Goal: Transaction & Acquisition: Subscribe to service/newsletter

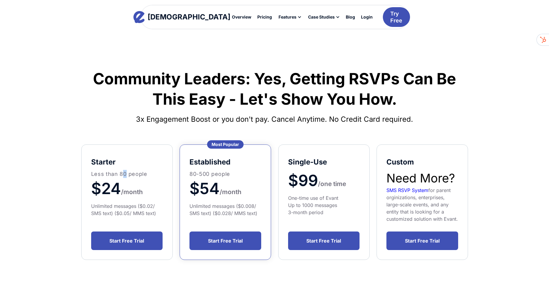
drag, startPoint x: 126, startPoint y: 173, endPoint x: 121, endPoint y: 174, distance: 4.5
click at [122, 174] on p "Less than 80 people" at bounding box center [127, 174] width 72 height 8
click at [120, 174] on p "Less than 80 people" at bounding box center [127, 174] width 72 height 8
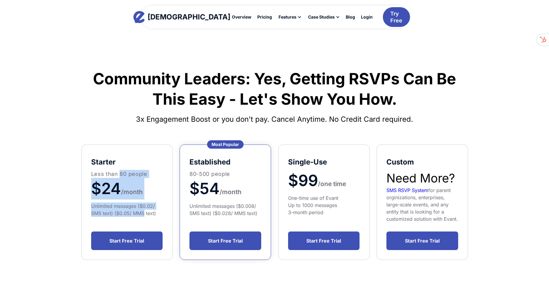
drag, startPoint x: 120, startPoint y: 174, endPoint x: 133, endPoint y: 213, distance: 40.9
click at [133, 213] on div "starter Less than 80 people $24 /month Unlimited messages ($0.02/ SMS text) ($0…" at bounding box center [127, 185] width 72 height 62
click at [133, 213] on div "Unlimited messages ($0.02/ SMS text) ($0.05/ MMS text)" at bounding box center [127, 209] width 72 height 14
drag, startPoint x: 133, startPoint y: 213, endPoint x: 94, endPoint y: 189, distance: 45.9
click at [94, 191] on div "starter Less than 80 people $24 /month Unlimited messages ($0.02/ SMS text) ($0…" at bounding box center [127, 185] width 72 height 62
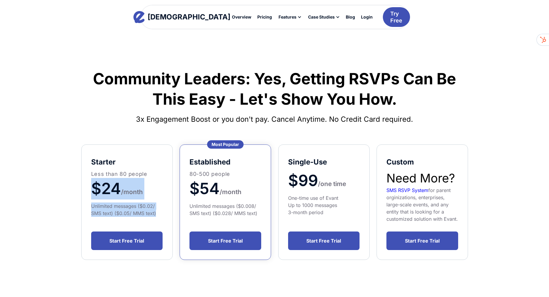
click at [94, 189] on span "$24" at bounding box center [106, 188] width 30 height 19
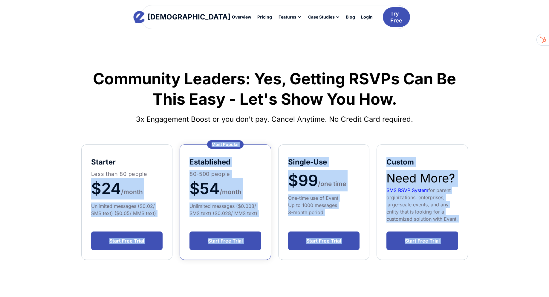
drag, startPoint x: 94, startPoint y: 189, endPoint x: 178, endPoint y: 276, distance: 121.1
click at [177, 275] on div "Community Leaders: Yes, Getting RSVPs Can Be This Easy - Let's Show You How. 3x…" at bounding box center [274, 223] width 403 height 350
click at [178, 276] on div "Community Leaders: Yes, Getting RSVPs Can Be This Easy - Let's Show You How. 3x…" at bounding box center [274, 223] width 403 height 350
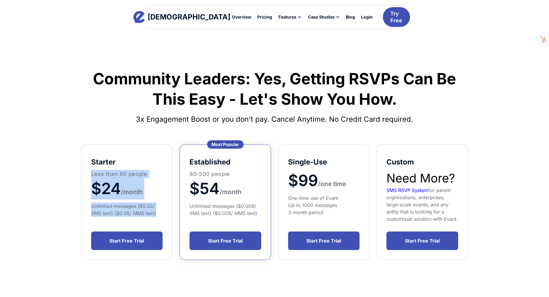
drag, startPoint x: 166, startPoint y: 217, endPoint x: 81, endPoint y: 174, distance: 95.4
click at [81, 174] on div "Community Leaders: Yes, Getting RSVPs Can Be This Easy - Let's Show You How. 3x…" at bounding box center [274, 223] width 403 height 350
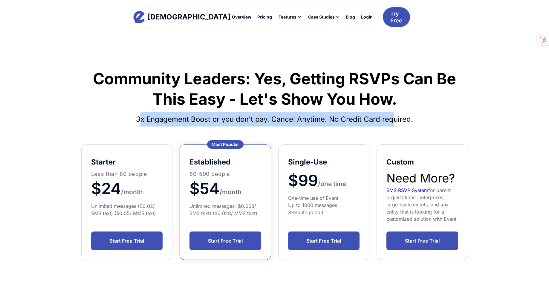
drag, startPoint x: 141, startPoint y: 114, endPoint x: 402, endPoint y: 117, distance: 261.5
click at [402, 117] on h4 "3x Engagement Boost or you don't pay. Cancel Anytime. No Credit Card required." at bounding box center [274, 119] width 387 height 14
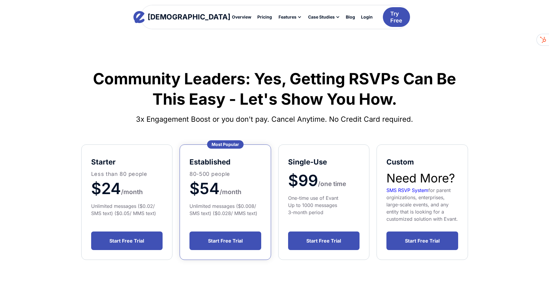
click at [407, 117] on h4 "3x Engagement Boost or you don't pay. Cancel Anytime. No Credit Card required." at bounding box center [274, 119] width 387 height 14
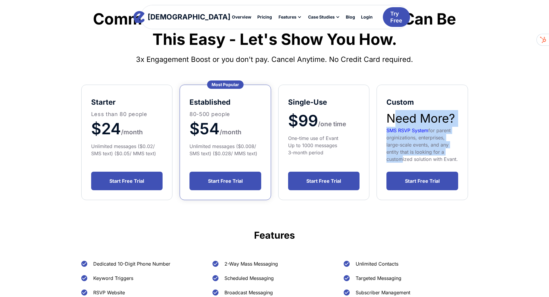
drag, startPoint x: 398, startPoint y: 150, endPoint x: 398, endPoint y: 158, distance: 7.5
click at [398, 158] on div "Custom Need More? SMS RSVP System for parent orginizations, enterprises, large-…" at bounding box center [422, 128] width 72 height 68
click at [398, 158] on div "SMS RSVP System for parent orginizations, enterprises, large-scale events, and …" at bounding box center [422, 145] width 72 height 36
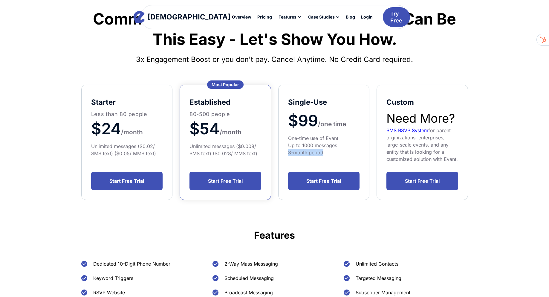
drag, startPoint x: 332, startPoint y: 150, endPoint x: 276, endPoint y: 149, distance: 56.5
click at [276, 149] on div "starter Less than 80 people $24 /month Unlimited messages ($0.02/ SMS text) ($0…" at bounding box center [274, 142] width 387 height 115
click at [278, 140] on div "Single-Use $99 /one time One-time use of Evant Up to 1000 messages 3-month peri…" at bounding box center [323, 142] width 91 height 115
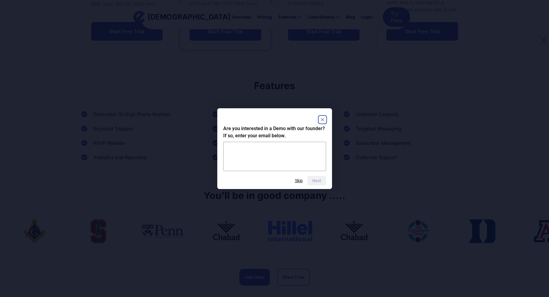
drag, startPoint x: 73, startPoint y: 261, endPoint x: 154, endPoint y: 223, distance: 89.2
click at [323, 119] on rect "Close" at bounding box center [322, 119] width 7 height 7
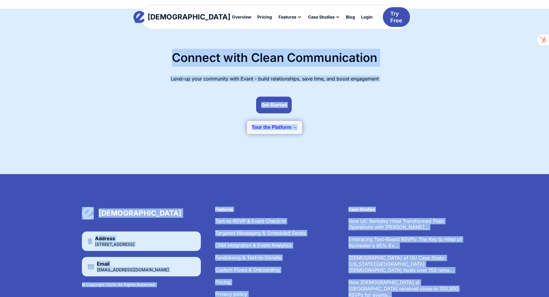
scroll to position [769, 0]
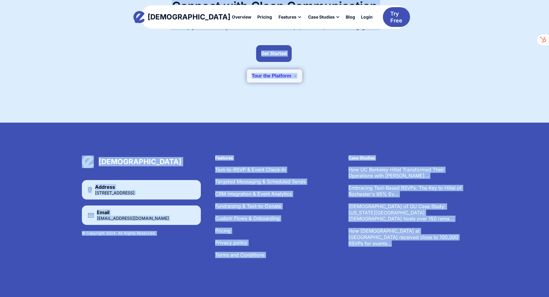
click at [143, 142] on div "[DEMOGRAPHIC_DATA] Address [STREET_ADDRESS] Email [EMAIL_ADDRESS][DOMAIN_NAME] …" at bounding box center [274, 210] width 549 height 174
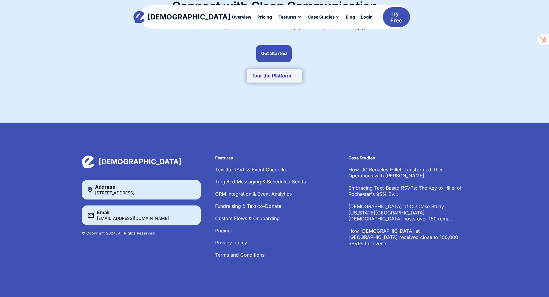
click at [145, 163] on div "[DEMOGRAPHIC_DATA]" at bounding box center [141, 161] width 119 height 13
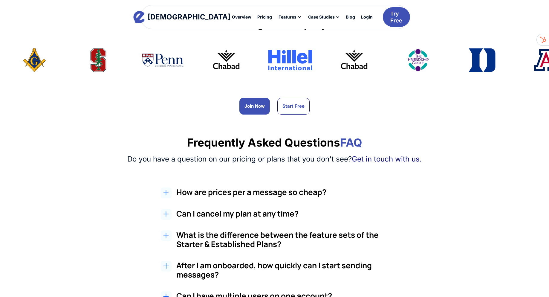
scroll to position [201, 0]
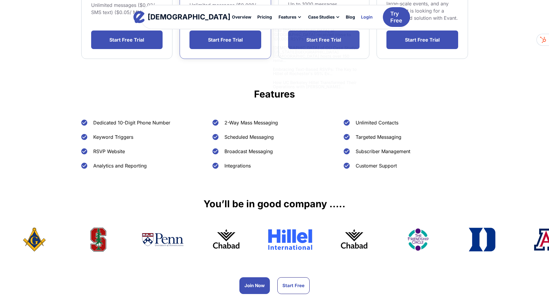
click at [360, 14] on div at bounding box center [366, 16] width 13 height 7
